Goal: Task Accomplishment & Management: Manage account settings

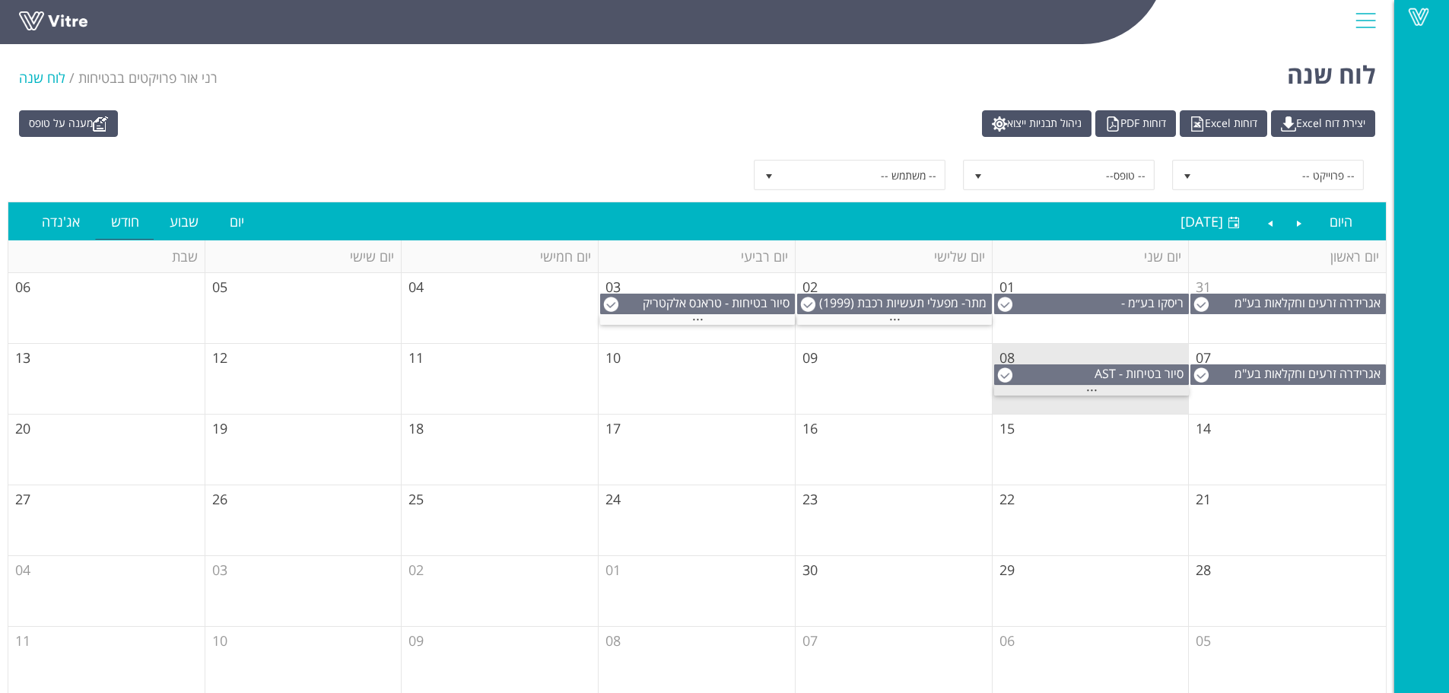
click at [1088, 391] on span "..." at bounding box center [1091, 386] width 11 height 17
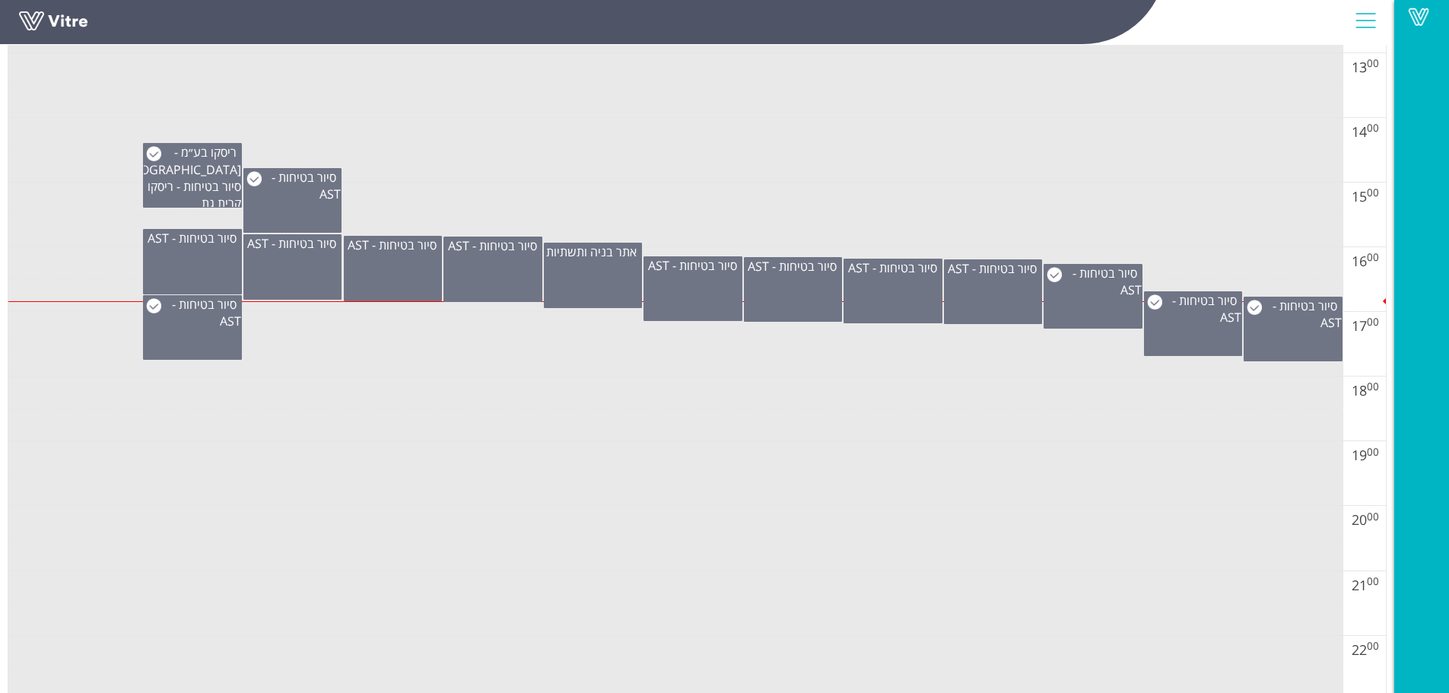
scroll to position [1065, 0]
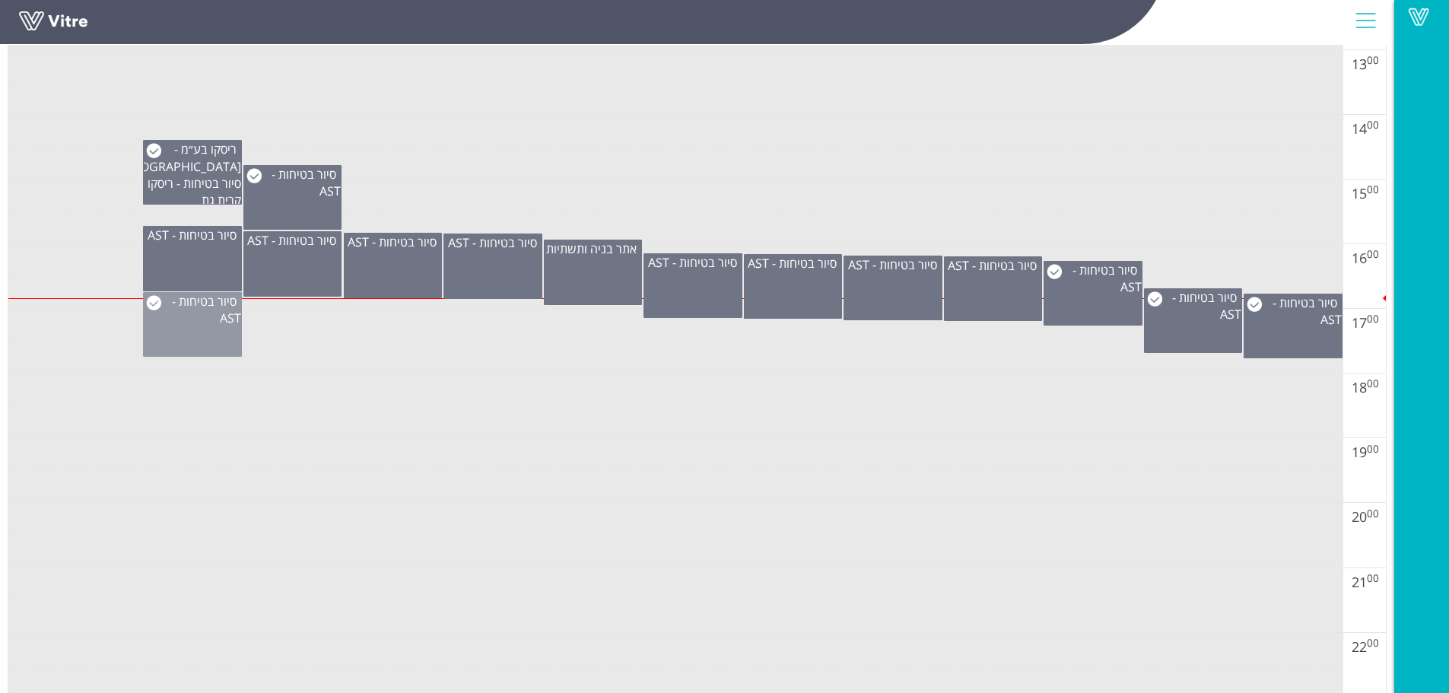
click at [186, 336] on div "סיור בטיחות - AST" at bounding box center [192, 324] width 99 height 65
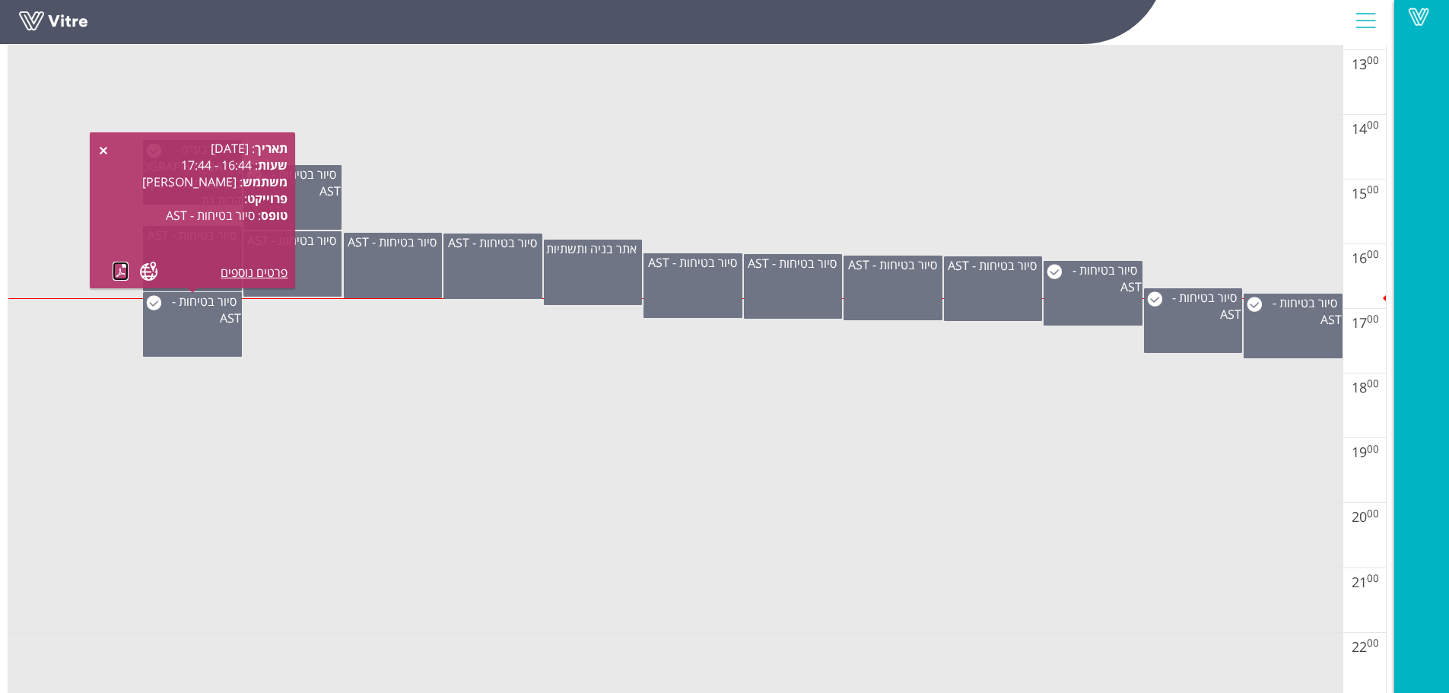
click at [121, 269] on link at bounding box center [121, 271] width 16 height 19
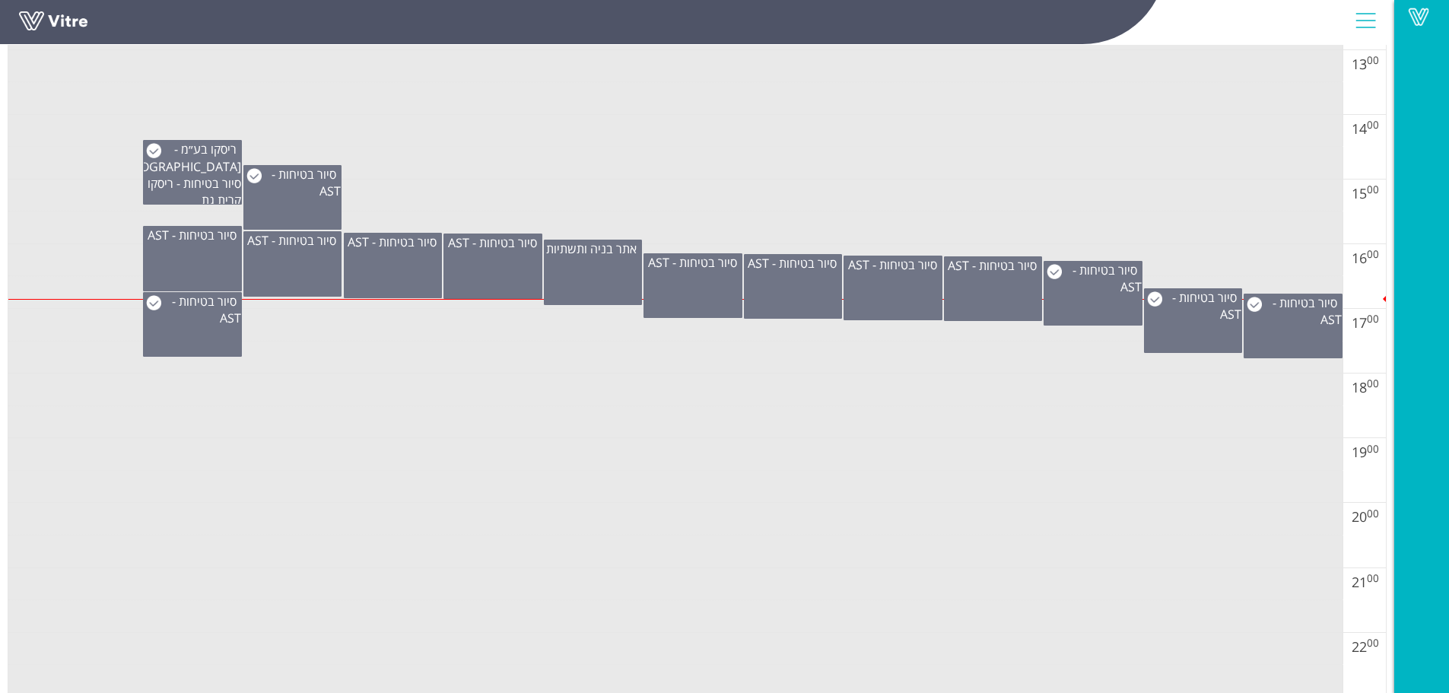
click at [527, 326] on td at bounding box center [675, 325] width 1335 height 33
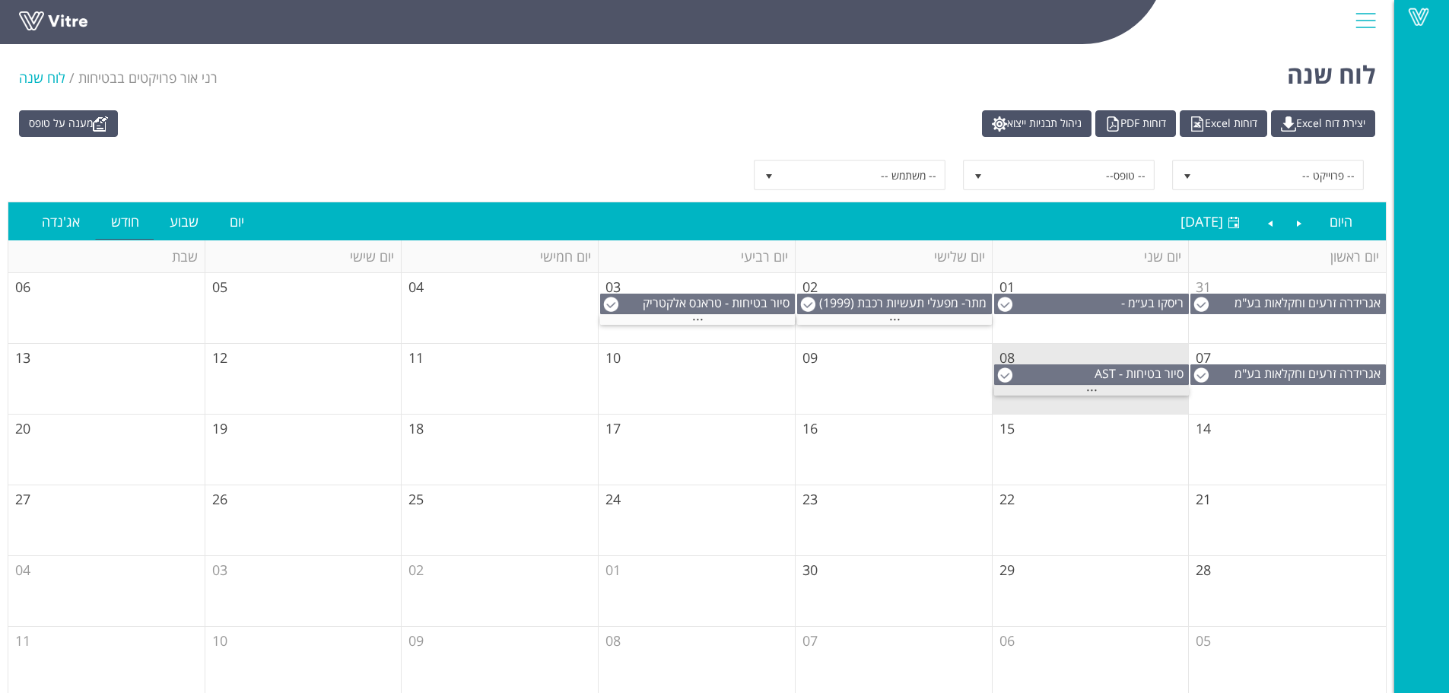
click at [1093, 392] on span "..." at bounding box center [1091, 386] width 11 height 17
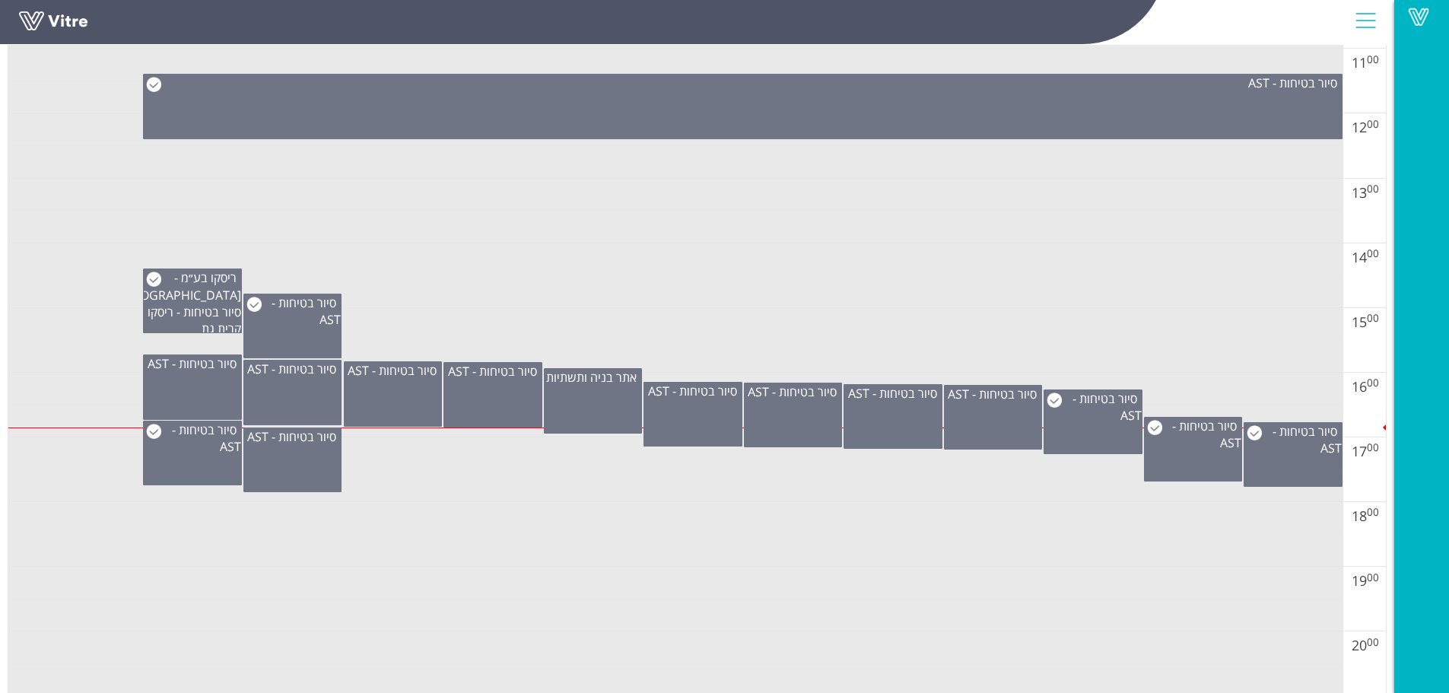
scroll to position [989, 0]
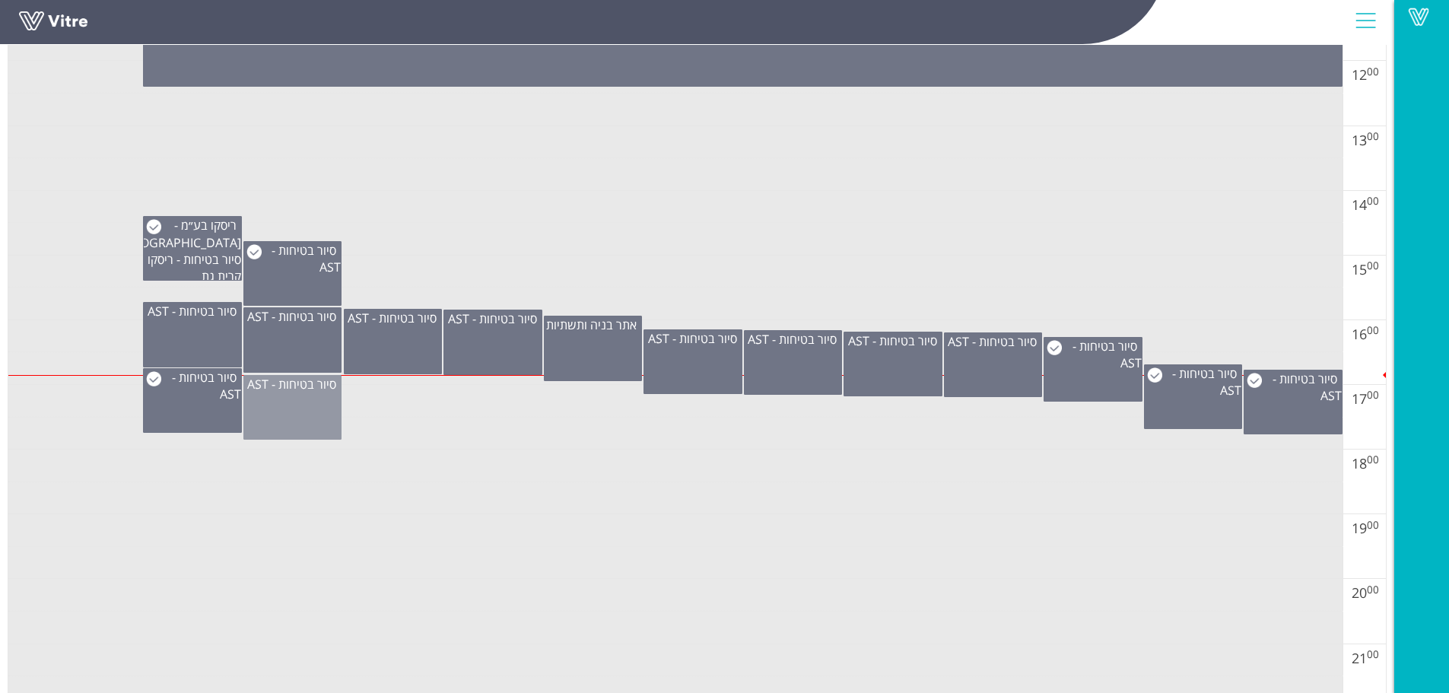
click at [288, 423] on div "סיור בטיחות - AST" at bounding box center [292, 407] width 99 height 65
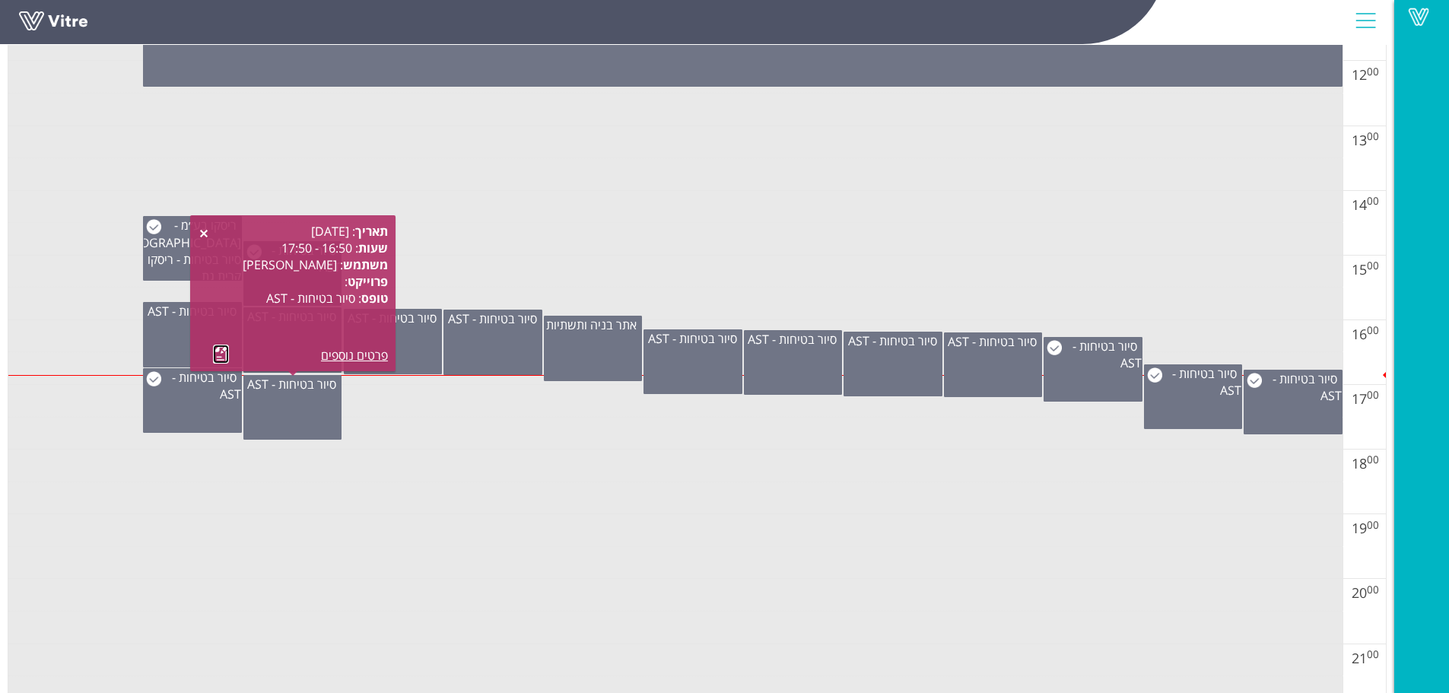
click at [224, 358] on link at bounding box center [221, 354] width 16 height 19
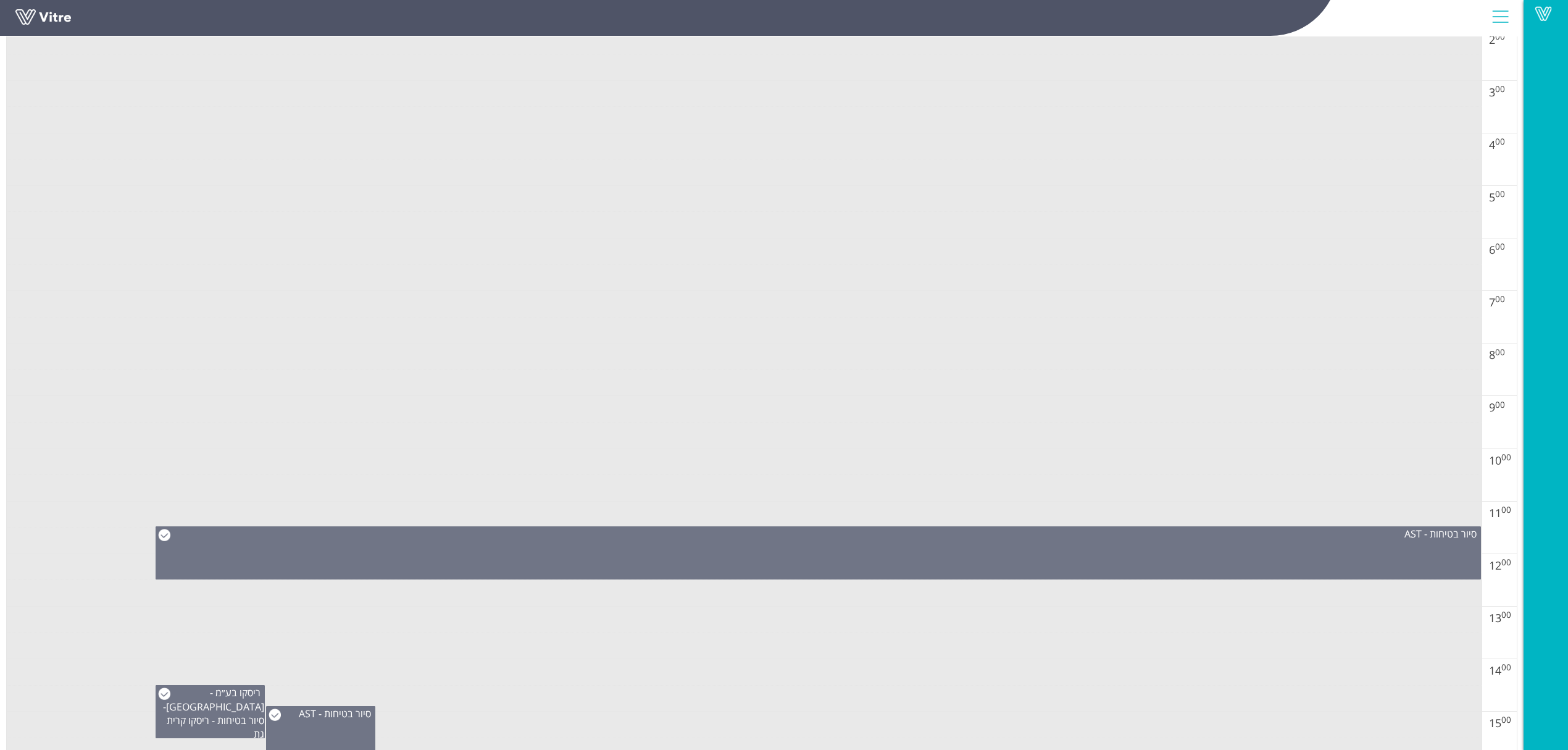
scroll to position [92, 0]
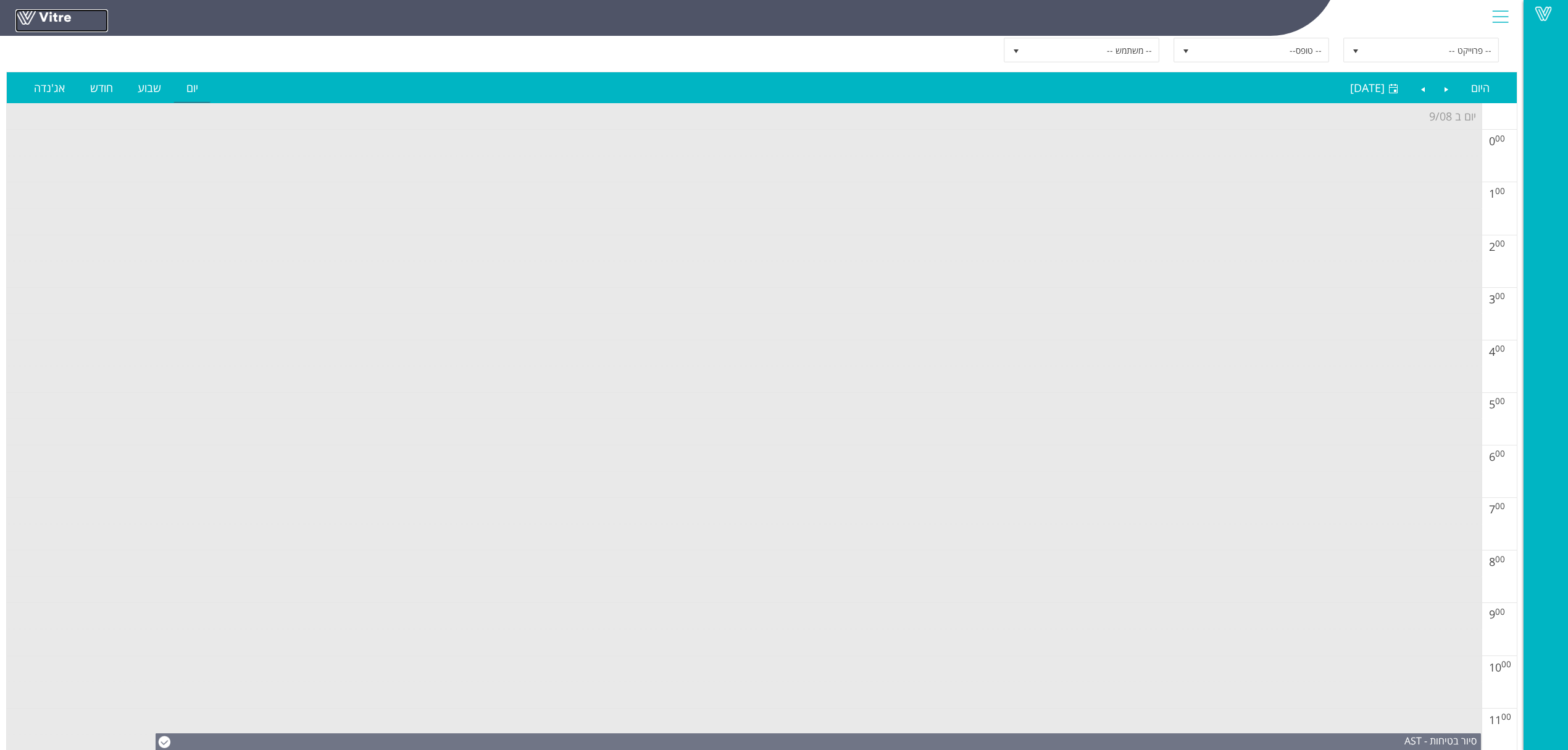
click at [47, 16] on link at bounding box center [62, 20] width 92 height 23
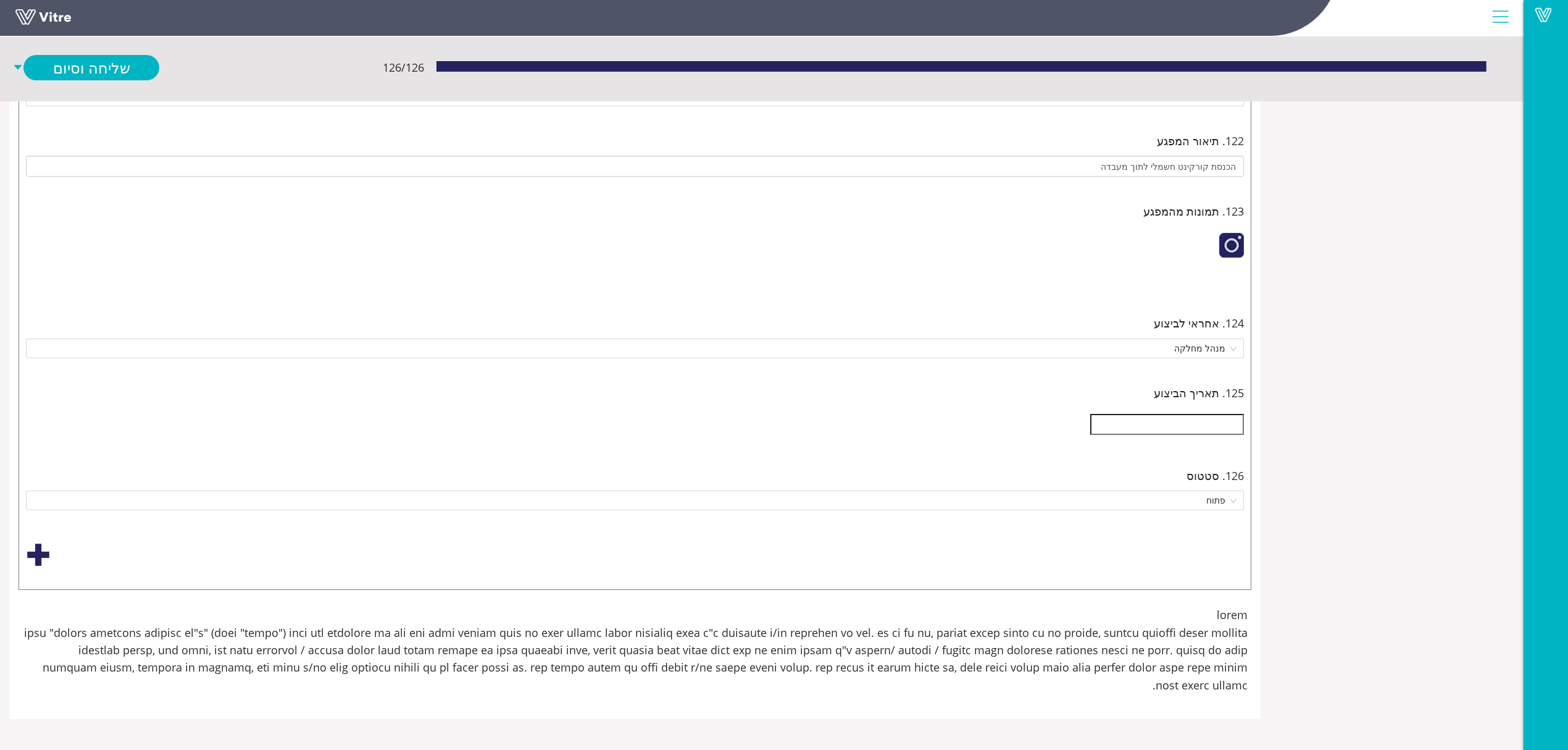
scroll to position [31272, 0]
click at [115, 68] on link "שליחה וסיום" at bounding box center [91, 67] width 135 height 25
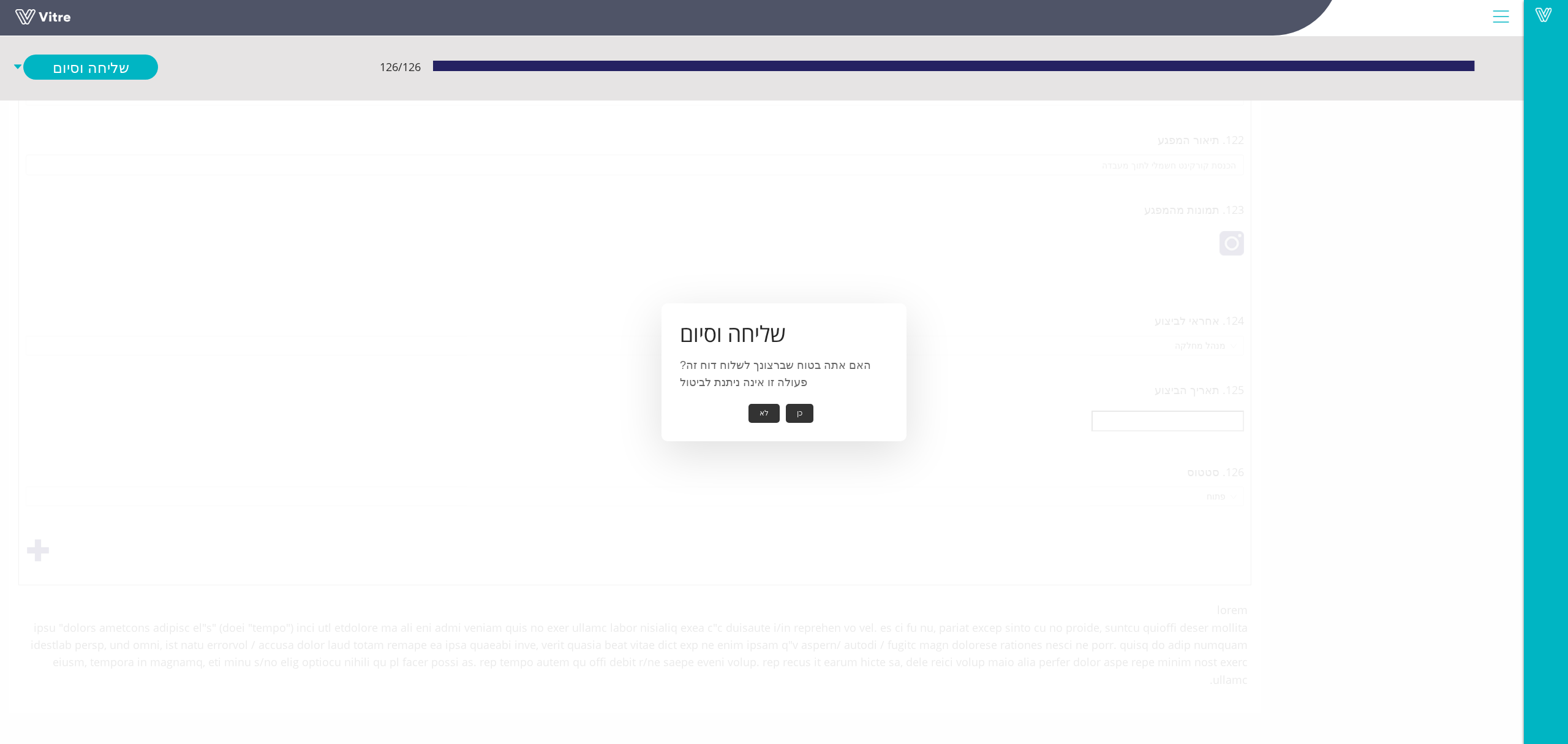
click at [792, 411] on button "כן" at bounding box center [799, 413] width 27 height 19
click at [777, 405] on button "אישור" at bounding box center [781, 405] width 40 height 19
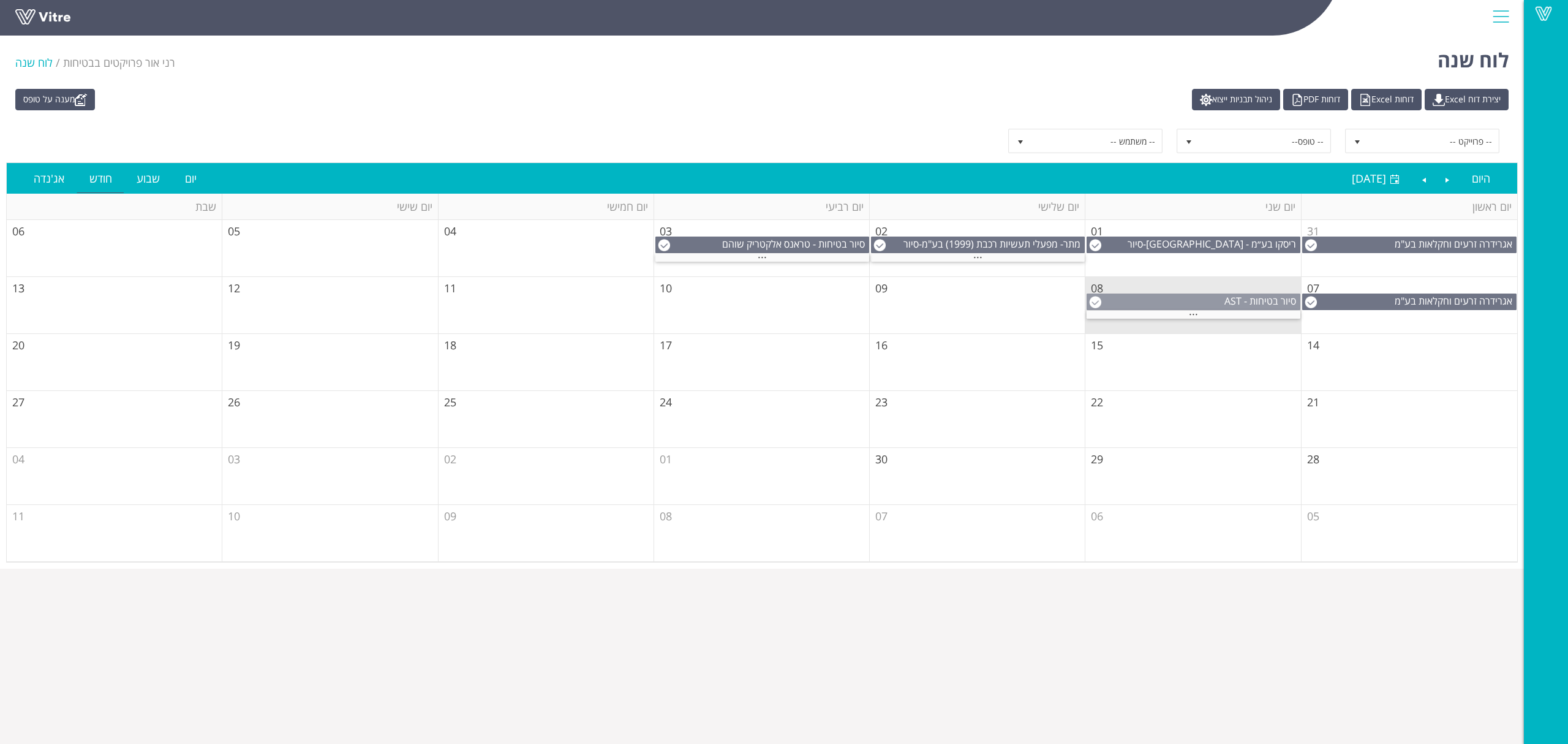
click at [1189, 308] on div "סיור בטיחות - AST" at bounding box center [1194, 301] width 214 height 17
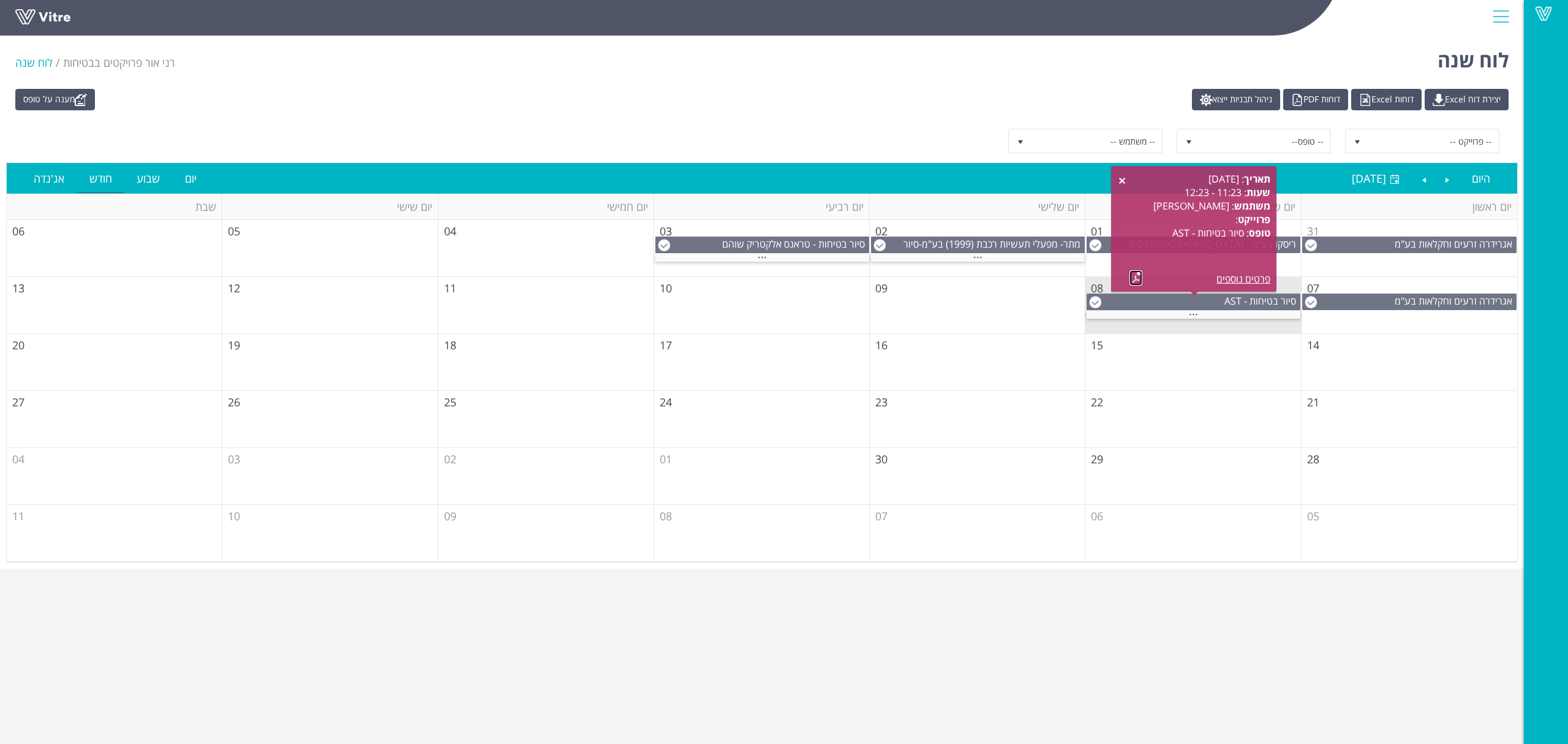
click at [1135, 284] on link at bounding box center [1136, 278] width 13 height 15
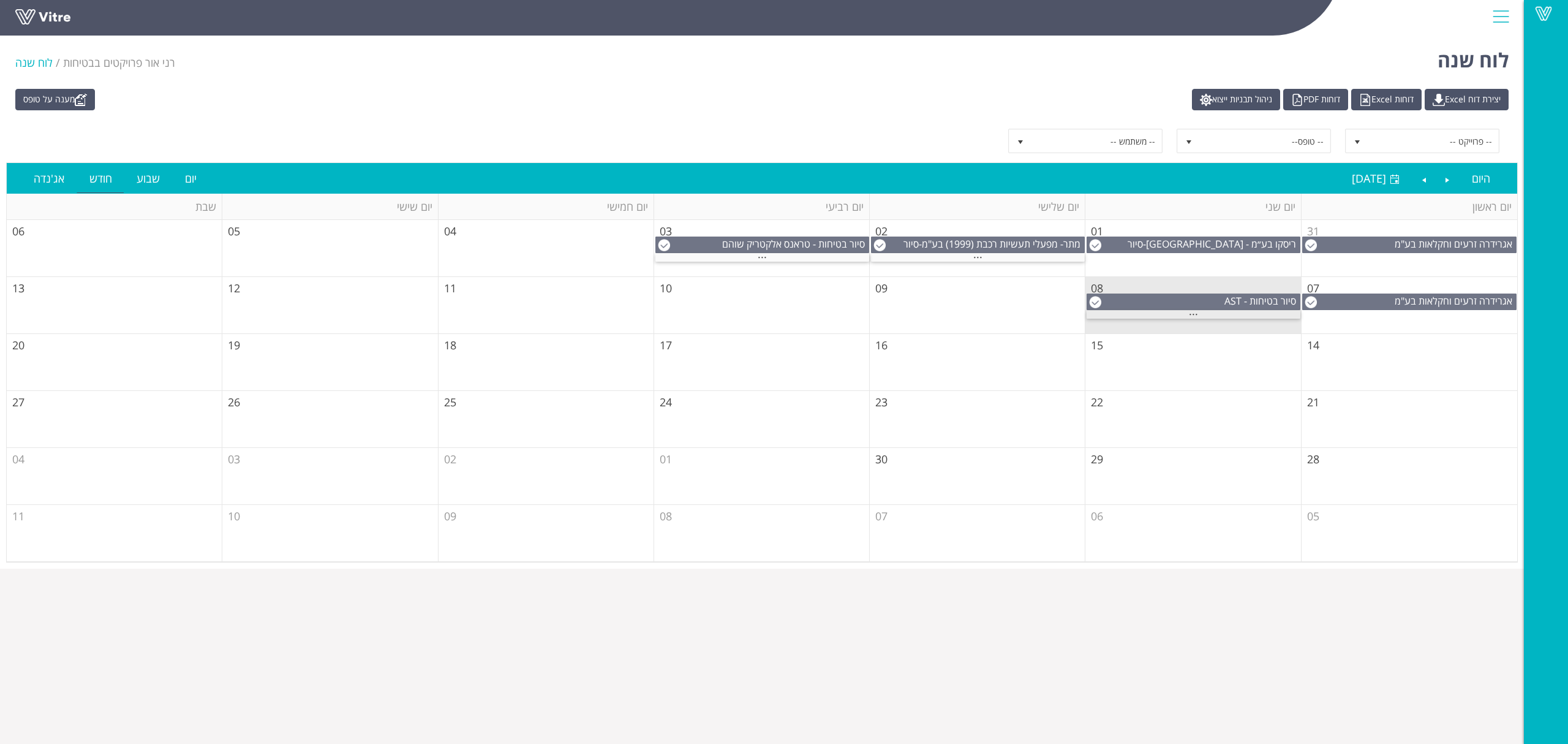
click at [1189, 316] on span "..." at bounding box center [1193, 311] width 9 height 14
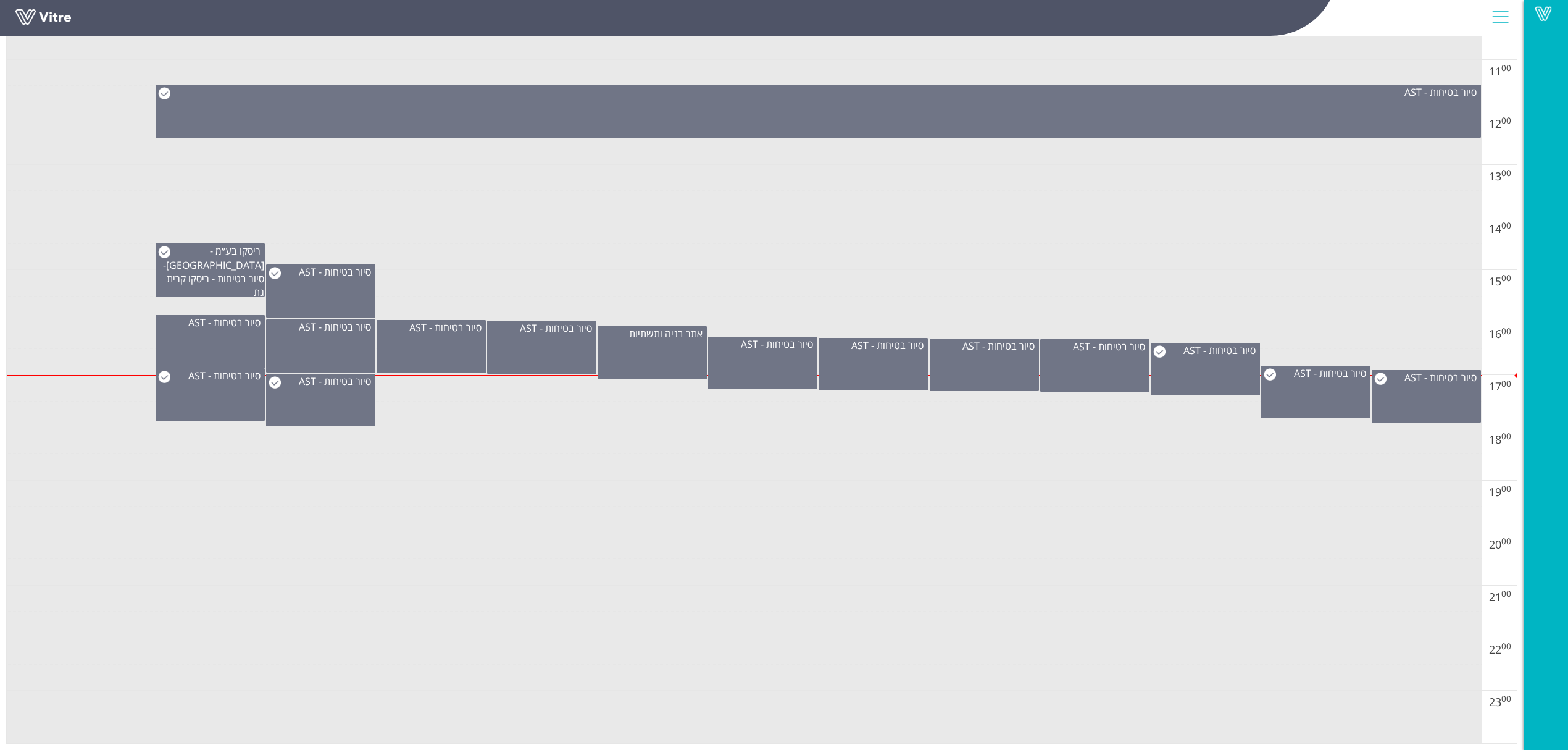
scroll to position [752, 0]
click at [339, 386] on div "סיור בטיחות - AST" at bounding box center [320, 399] width 110 height 53
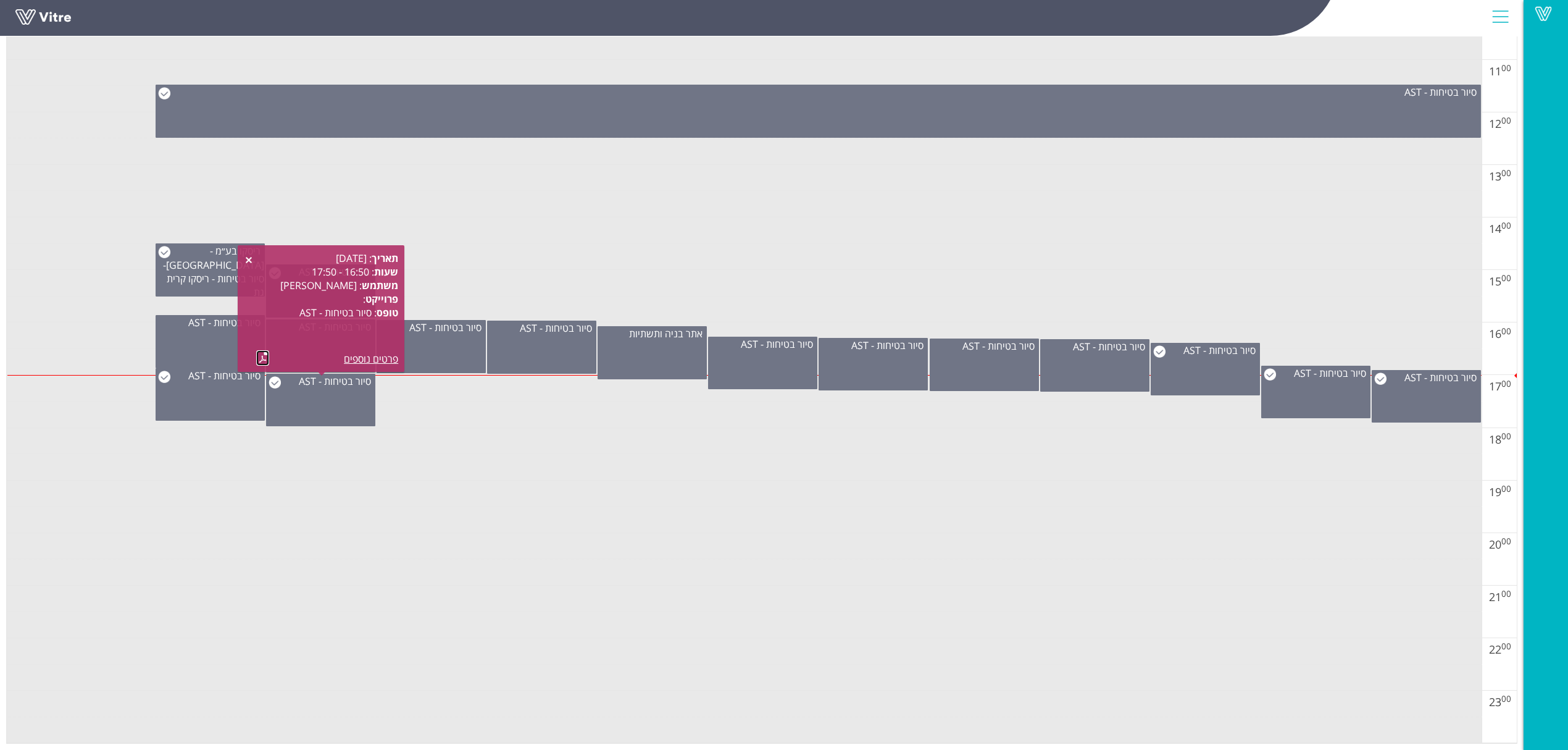
click at [262, 350] on link at bounding box center [263, 357] width 13 height 15
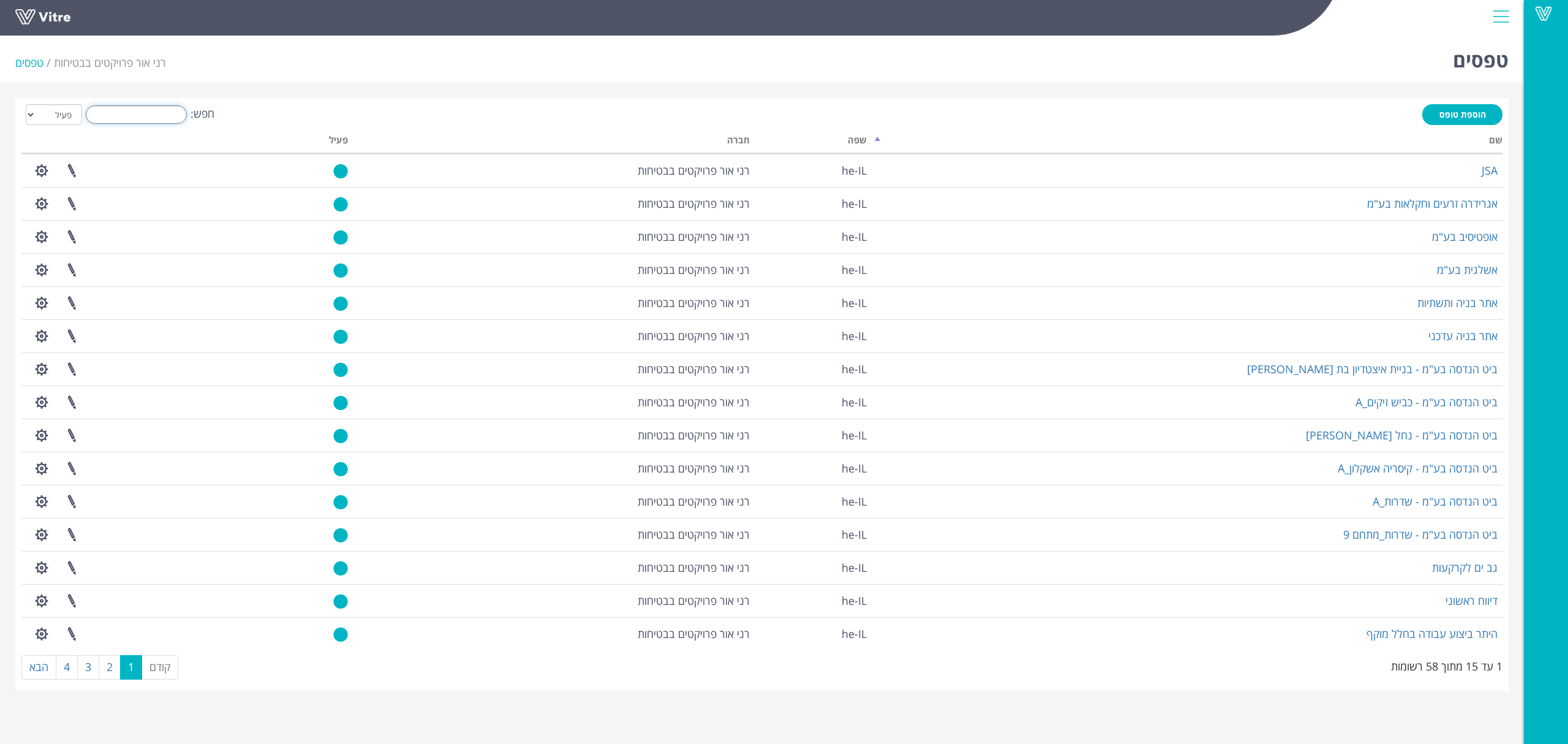
click at [163, 113] on input "חפש:" at bounding box center [137, 114] width 101 height 19
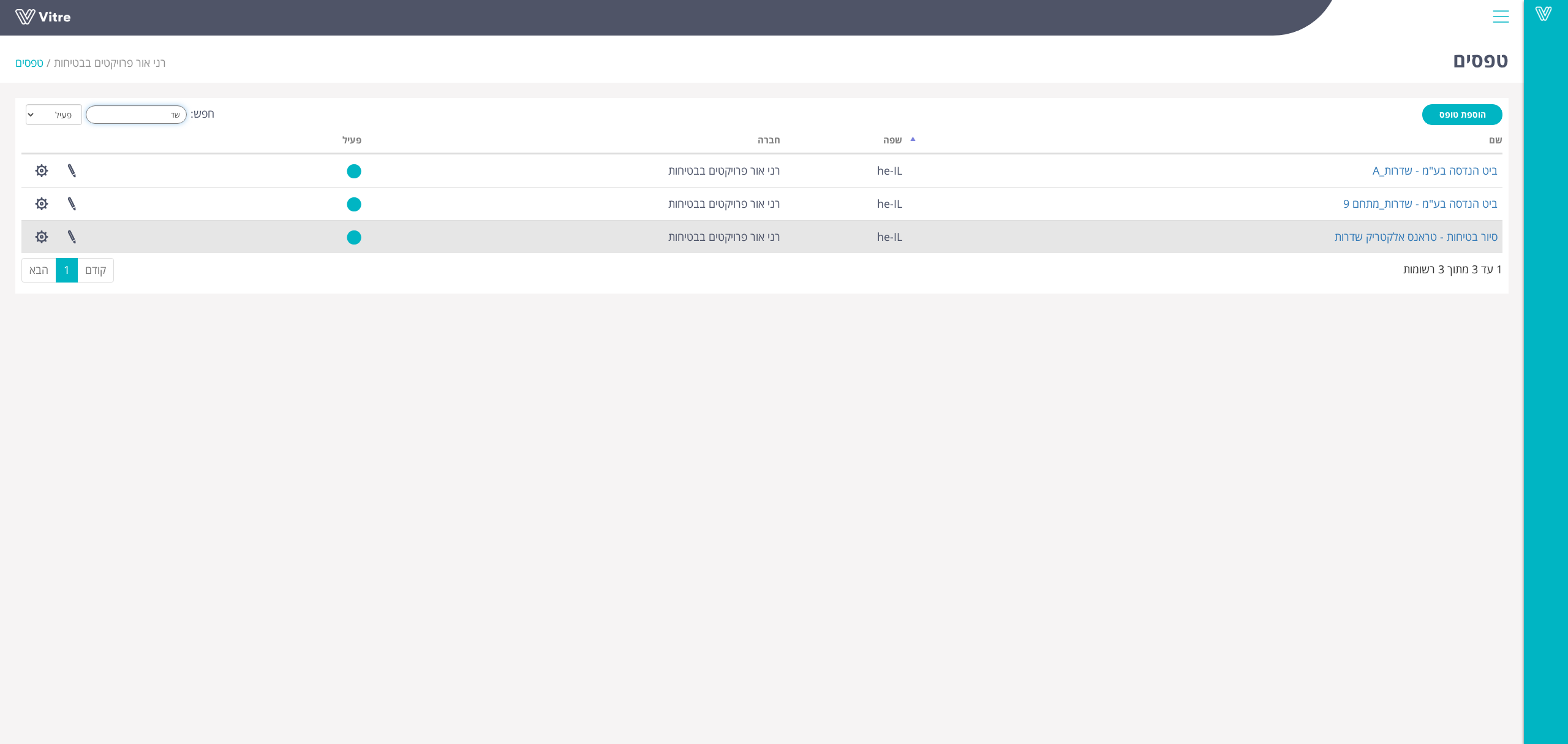
type input "ש"
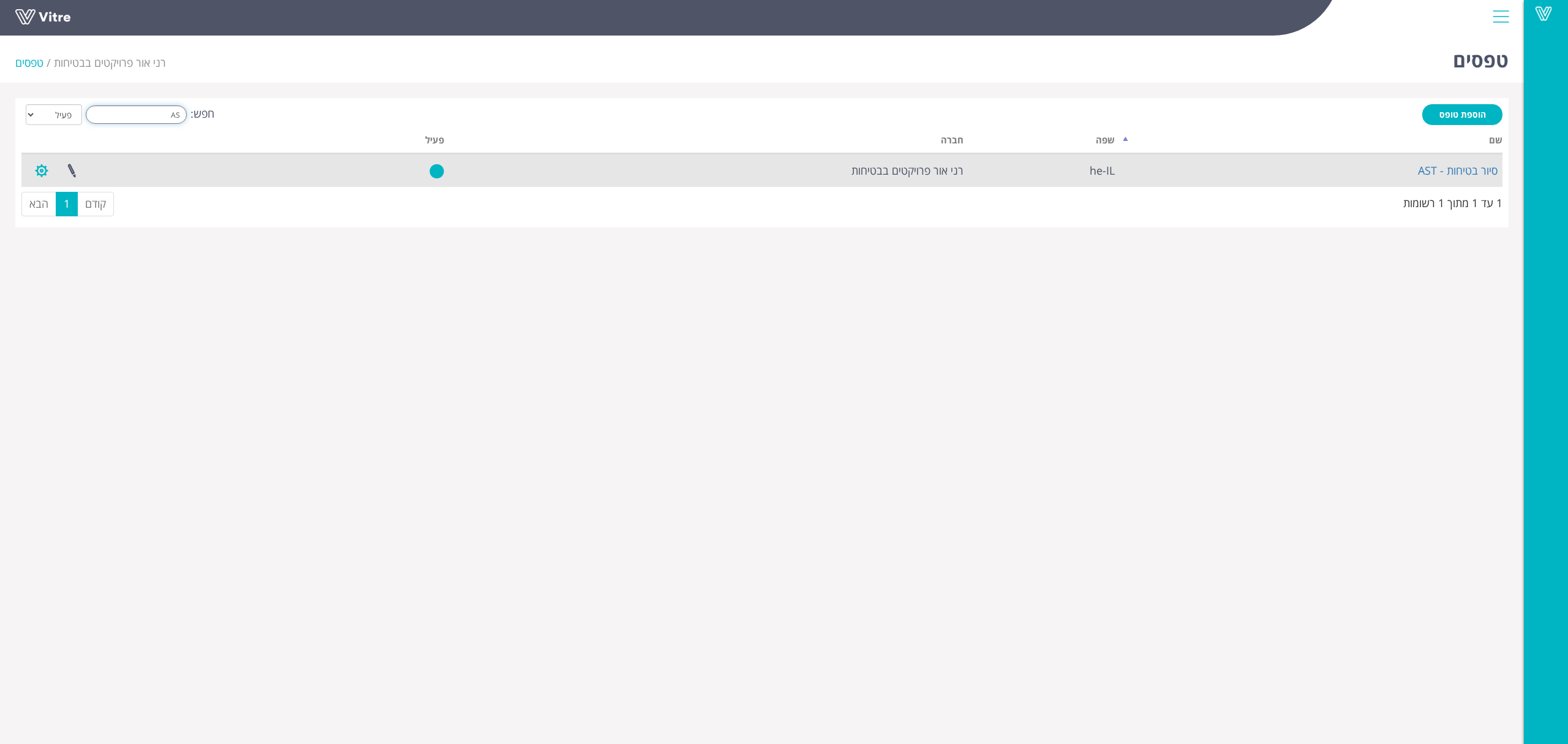
type input "AS"
click at [37, 167] on button "button" at bounding box center [42, 171] width 31 height 32
click at [66, 208] on link "הגדרת משתמשים" at bounding box center [75, 216] width 97 height 16
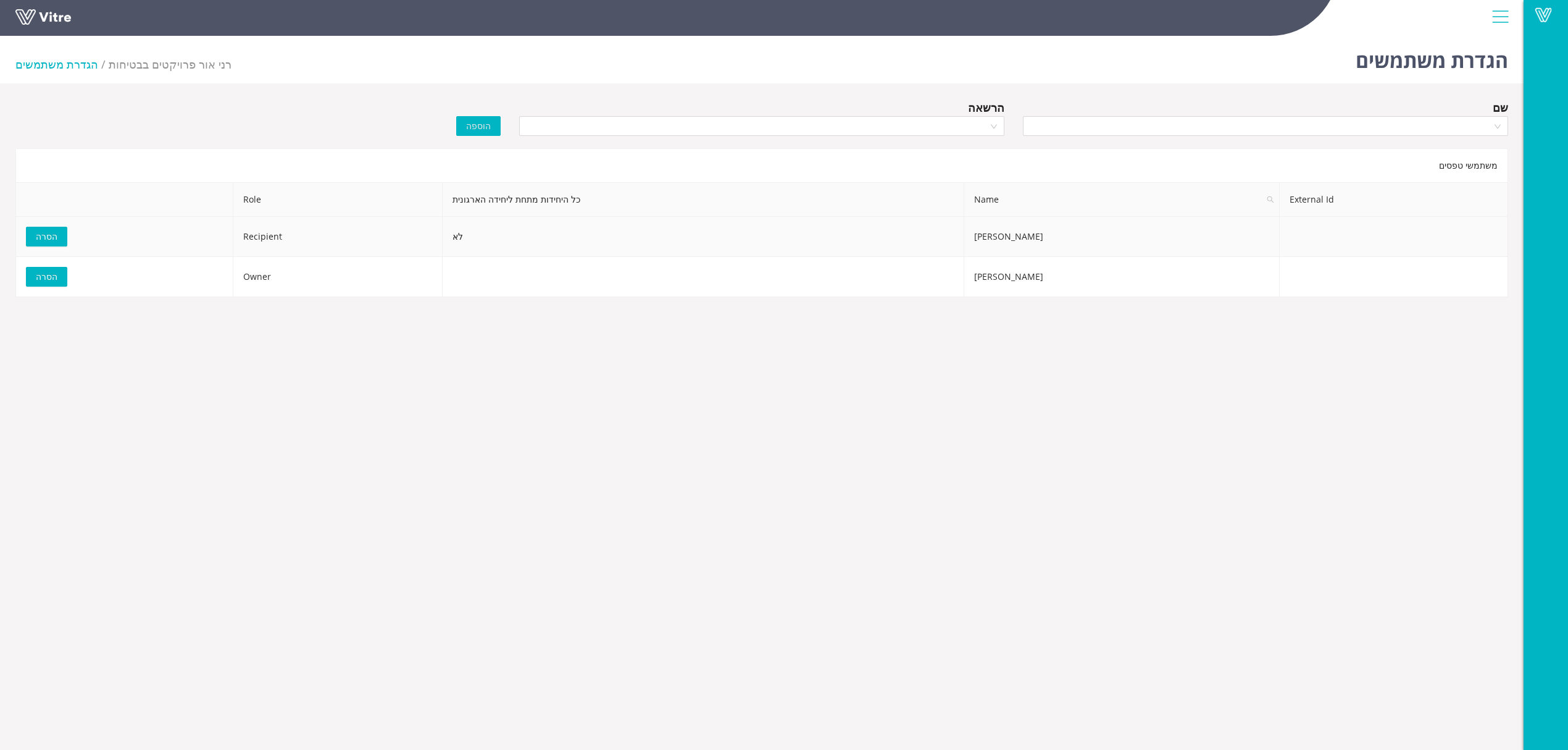
click at [564, 234] on td "לא" at bounding box center [704, 236] width 522 height 40
click at [681, 127] on input "search" at bounding box center [757, 126] width 462 height 19
click at [685, 152] on div "Owner" at bounding box center [762, 150] width 470 height 14
click at [637, 231] on td "לא" at bounding box center [704, 236] width 522 height 40
click at [42, 234] on span "הסרה" at bounding box center [46, 236] width 22 height 14
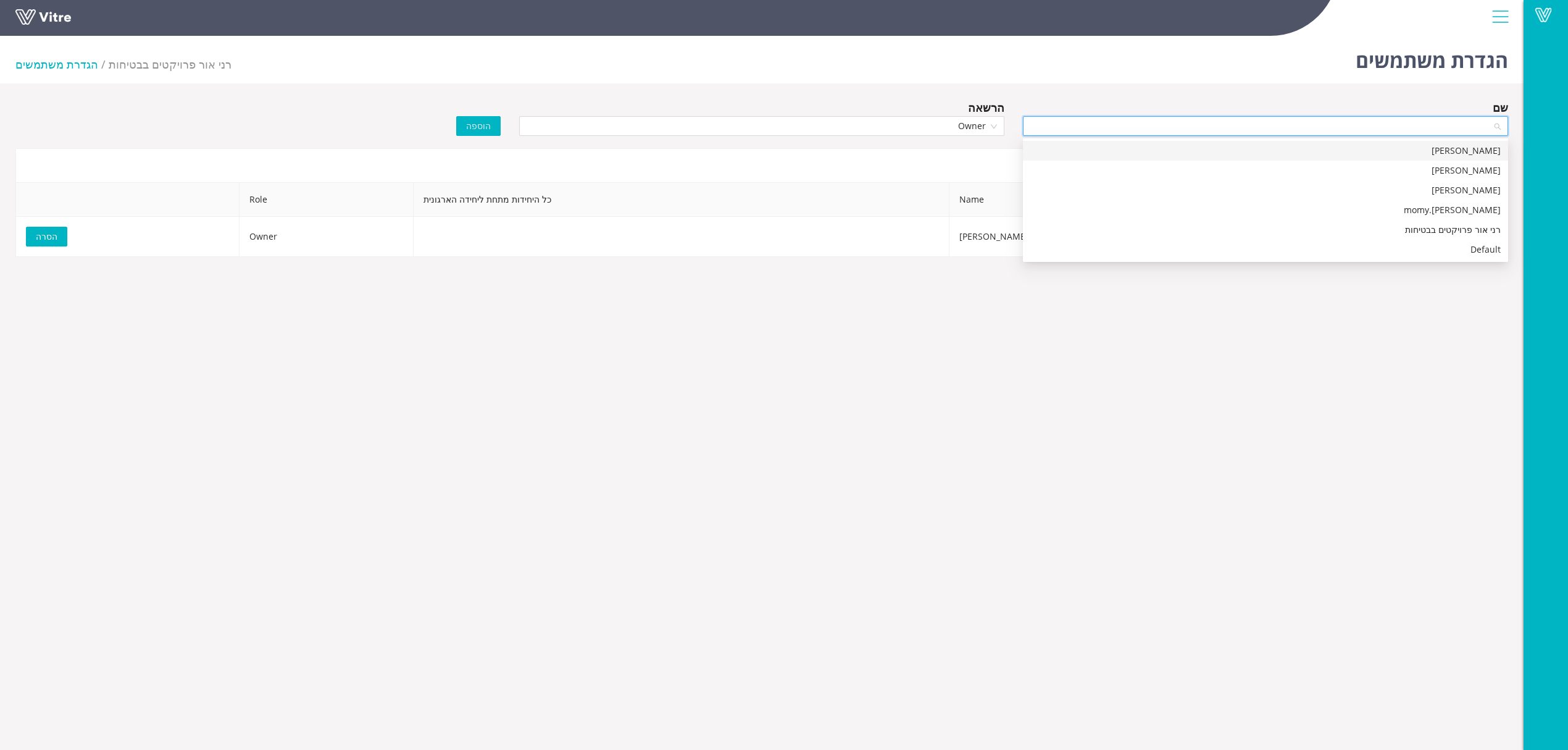
click at [1127, 124] on input "search" at bounding box center [1261, 126] width 462 height 19
click at [1153, 175] on div "[PERSON_NAME]" at bounding box center [1265, 170] width 470 height 14
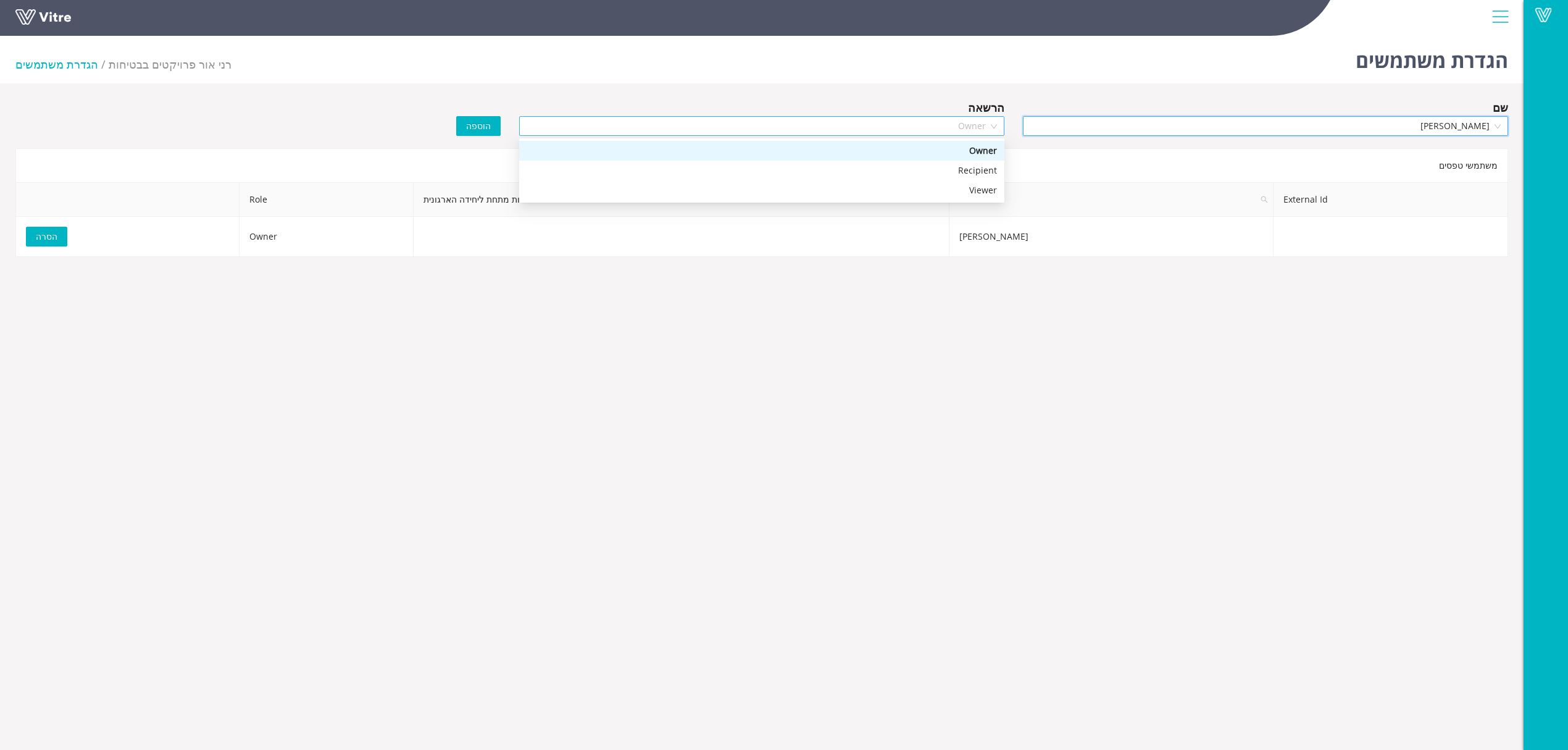
click at [960, 129] on span "Owner" at bounding box center [762, 126] width 470 height 19
click at [936, 154] on div "Owner" at bounding box center [762, 150] width 470 height 14
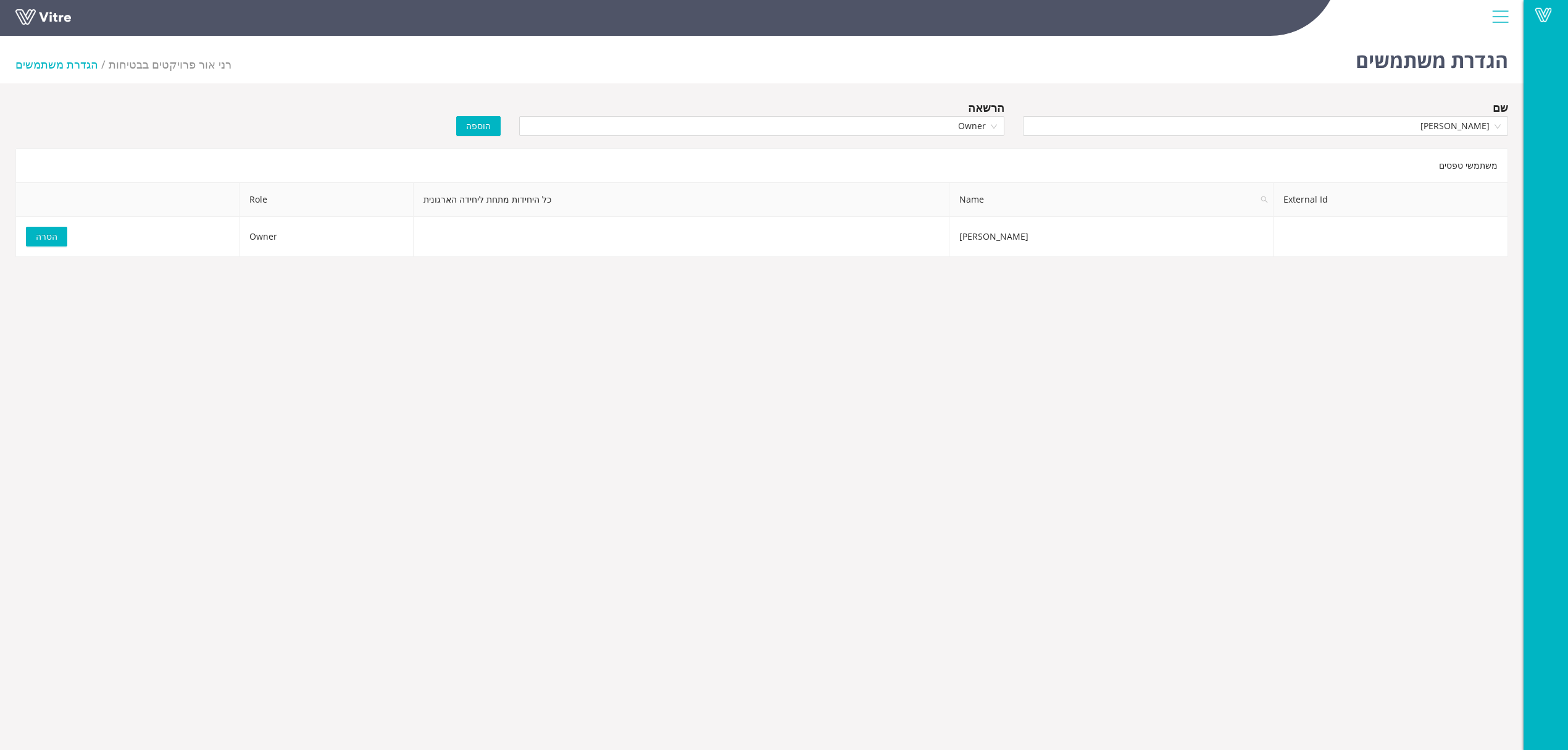
click at [769, 299] on body "Vitre הגדרת משתמשים [PERSON_NAME] פרויקטים בבטיחות הגדרת משתמשים שם [PERSON_NAM…" at bounding box center [784, 406] width 1568 height 750
click at [482, 119] on button "הוספה" at bounding box center [478, 126] width 45 height 19
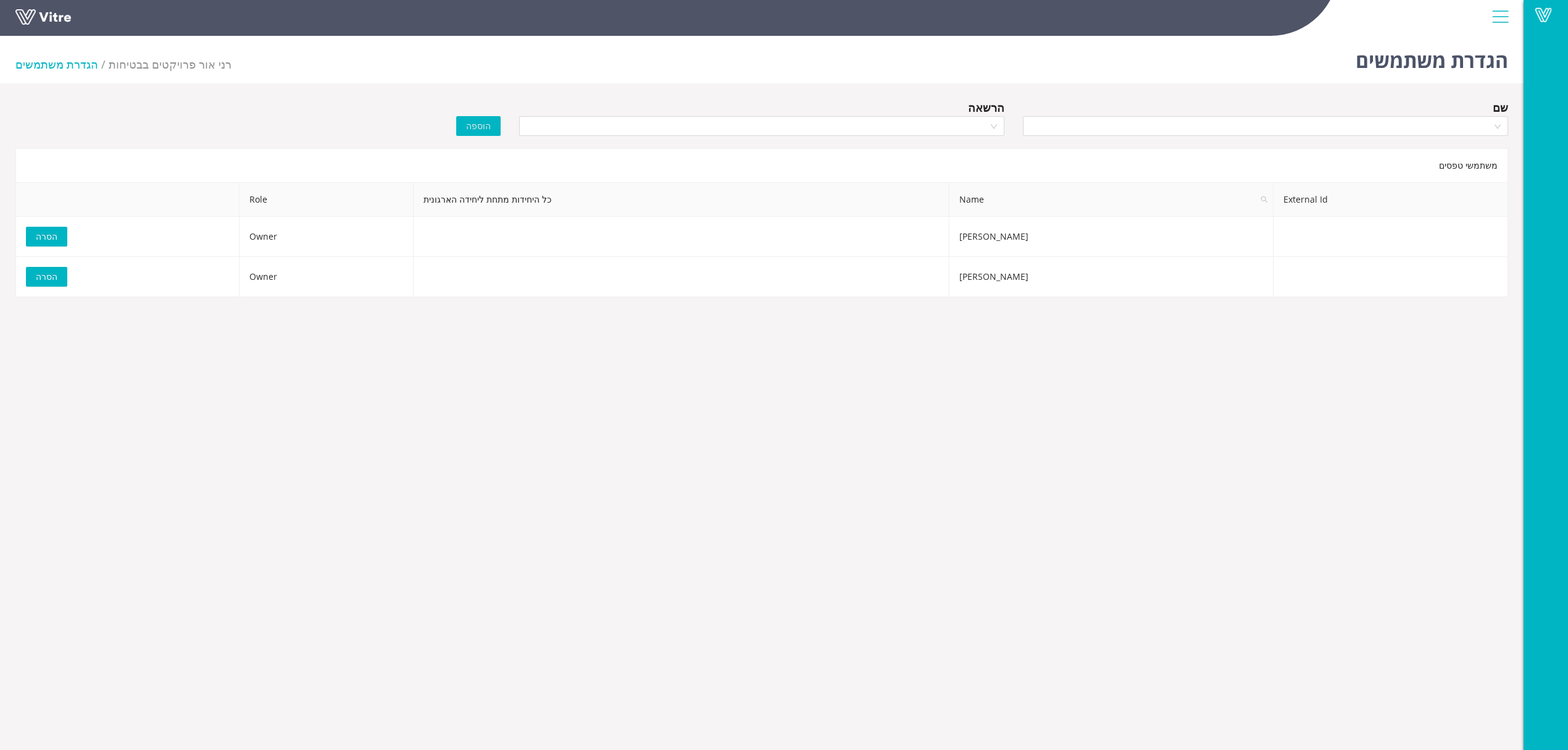
click at [480, 356] on body "Vitre הגדרת משתמשים [PERSON_NAME] פרויקטים בבטיחות הגדרת משתמשים שם הרשאה הוספה…" at bounding box center [784, 406] width 1568 height 750
click at [61, 67] on li "הגדרת משתמשים" at bounding box center [62, 63] width 93 height 17
click at [144, 63] on span "רני אור פרויקטים בבטיחות" at bounding box center [170, 64] width 122 height 15
click at [1496, 15] on div at bounding box center [1500, 16] width 28 height 33
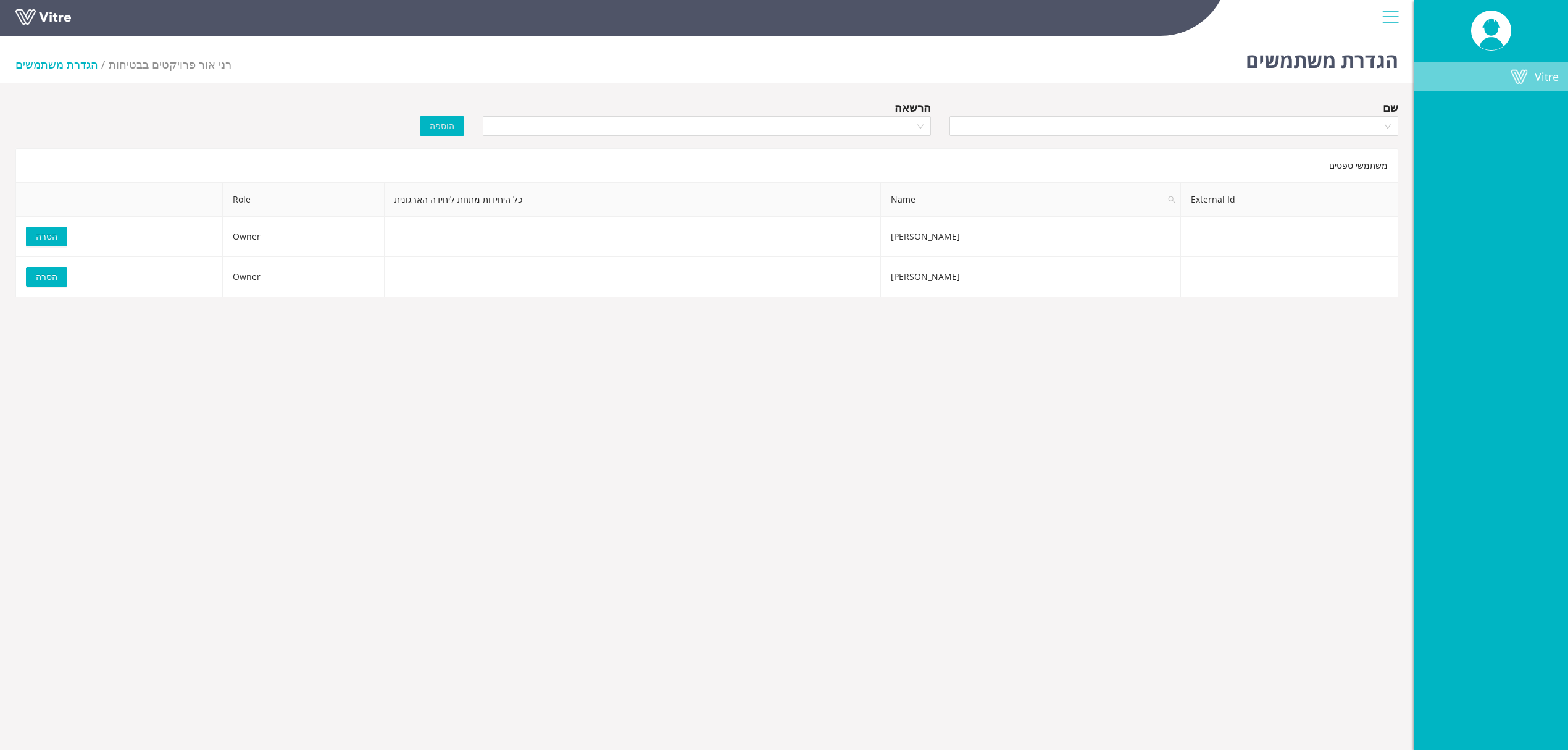
click at [1524, 71] on span at bounding box center [1519, 76] width 31 height 15
